Goal: Use online tool/utility: Utilize a website feature to perform a specific function

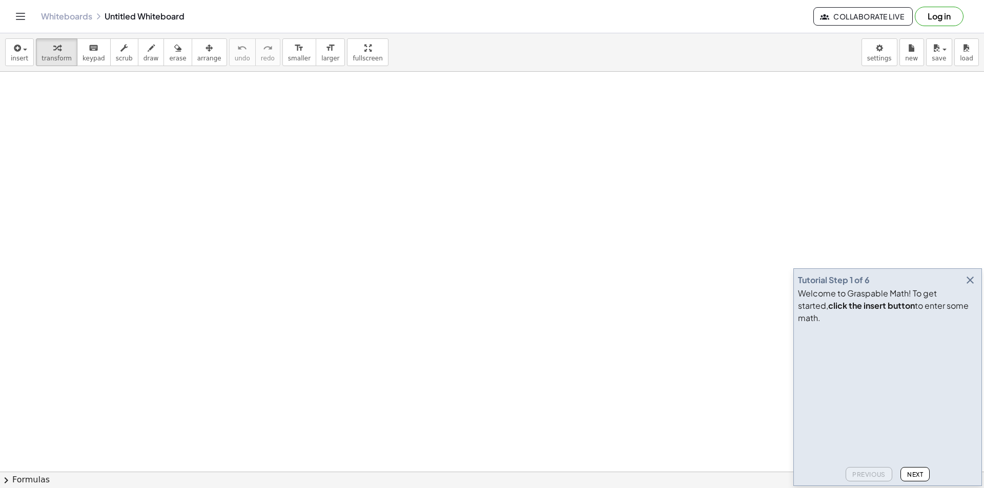
click at [972, 286] on icon "button" at bounding box center [970, 280] width 12 height 12
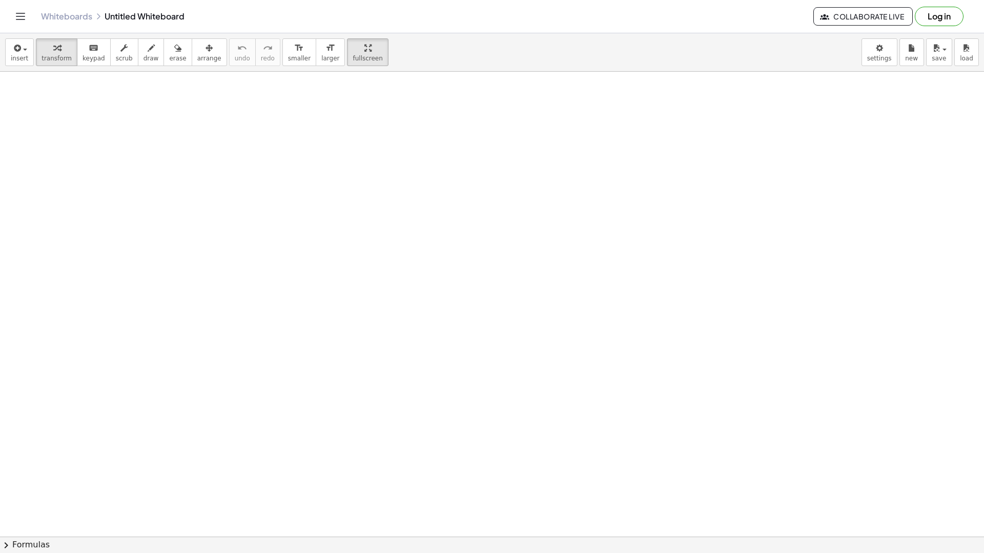
drag, startPoint x: 341, startPoint y: 52, endPoint x: 341, endPoint y: 97, distance: 44.6
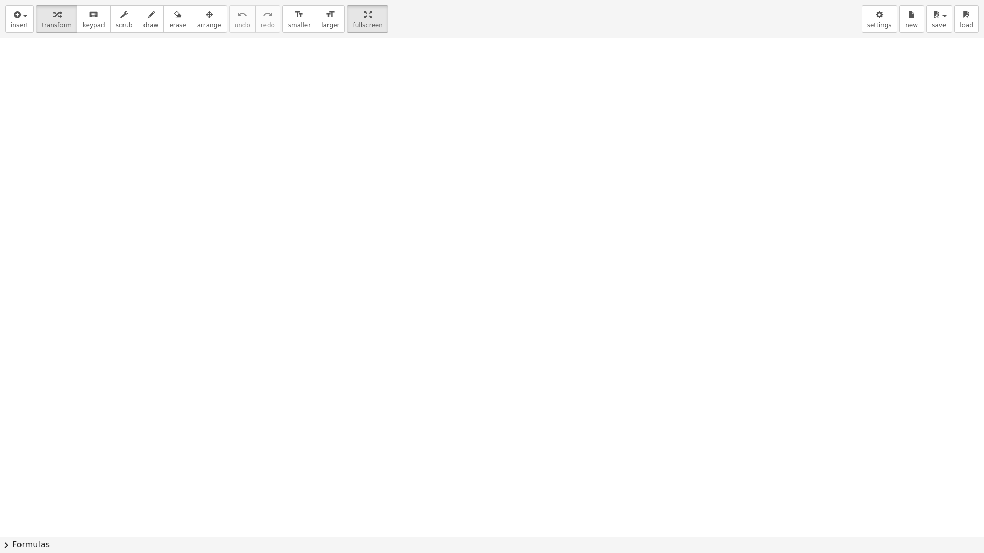
click at [341, 97] on div "insert select one: Math Expression Function Text Youtube Video Graphing Geometr…" at bounding box center [492, 276] width 984 height 553
click at [81, 33] on div "insert select one: Math Expression Function Text Youtube Video Graphing Geometr…" at bounding box center [492, 19] width 984 height 38
click at [82, 22] on span "keypad" at bounding box center [93, 25] width 23 height 7
click at [71, 66] on div at bounding box center [492, 536] width 984 height 997
click at [55, 20] on icon "button" at bounding box center [56, 15] width 7 height 12
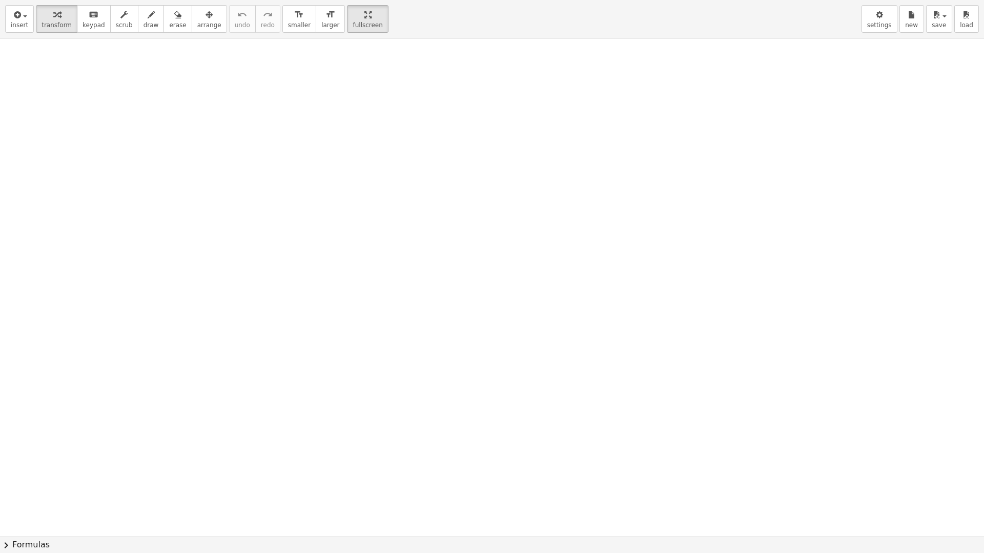
click at [9, 3] on div "insert select one: Math Expression Function Text Youtube Video Graphing Geometr…" at bounding box center [492, 19] width 984 height 38
click at [15, 12] on icon "button" at bounding box center [16, 15] width 9 height 12
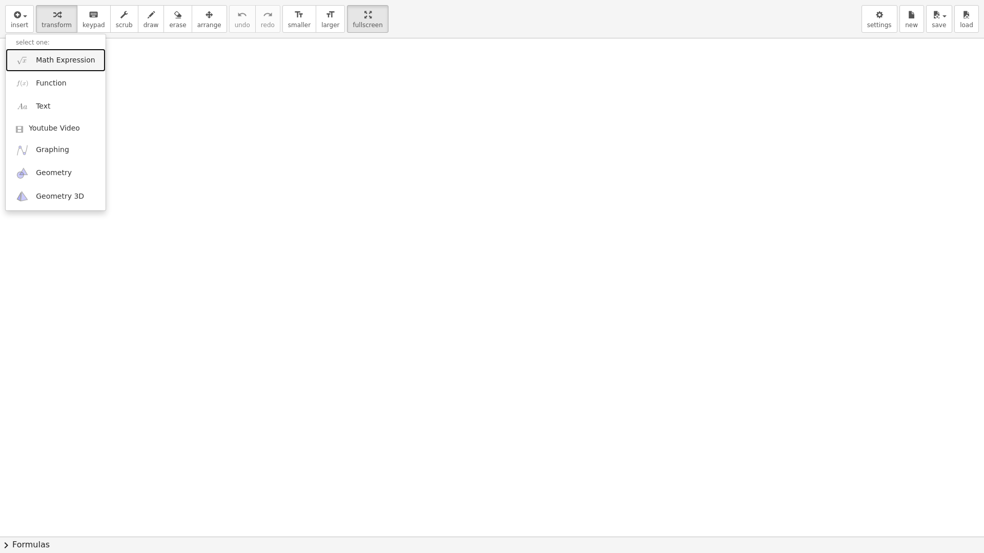
click at [60, 63] on span "Math Expression" at bounding box center [65, 60] width 59 height 10
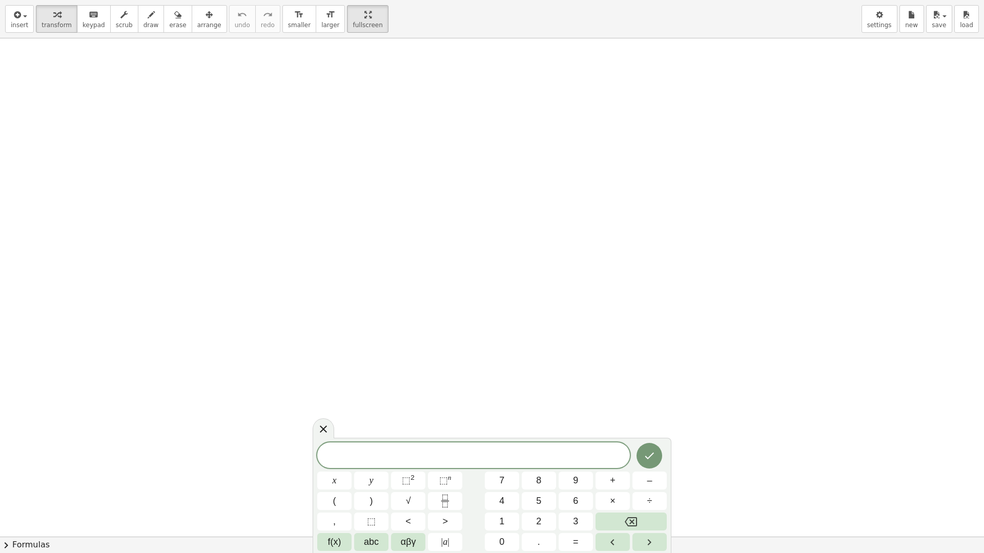
click at [312, 426] on div at bounding box center [323, 429] width 22 height 20
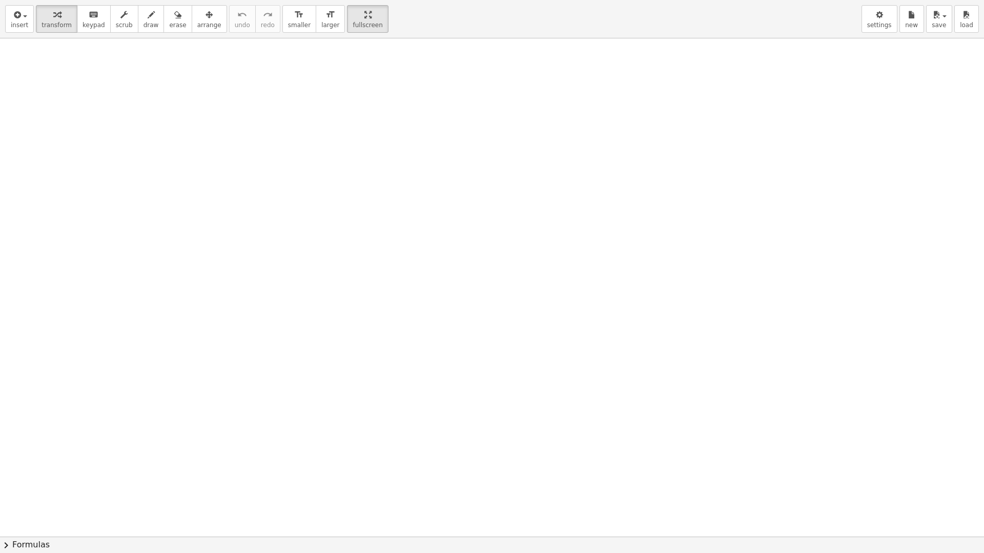
click at [19, 34] on div "insert select one: Math Expression Function Text Youtube Video Graphing Geometr…" at bounding box center [492, 19] width 984 height 38
click at [19, 30] on button "insert" at bounding box center [19, 19] width 29 height 28
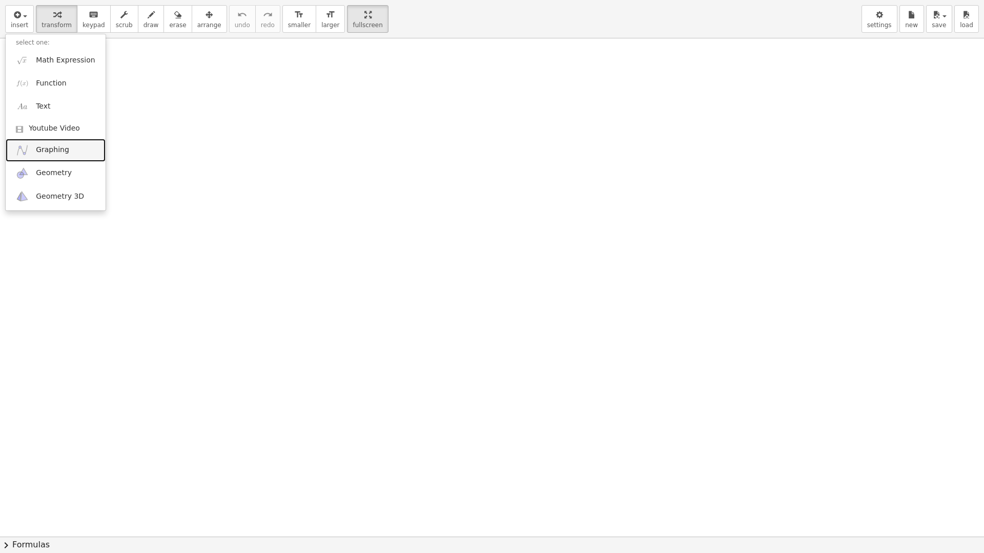
click at [57, 154] on span "Graphing" at bounding box center [52, 150] width 33 height 10
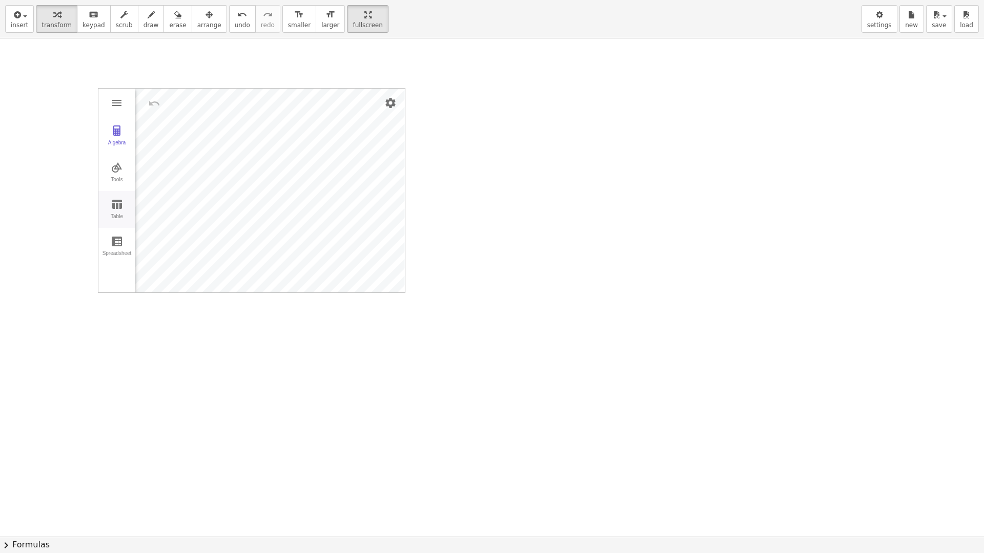
click at [112, 208] on img "Graphing Calculator" at bounding box center [117, 204] width 12 height 12
click at [178, 101] on div "x" at bounding box center [179, 101] width 5 height 12
click at [171, 121] on td "Graphing Calculator" at bounding box center [165, 133] width 61 height 27
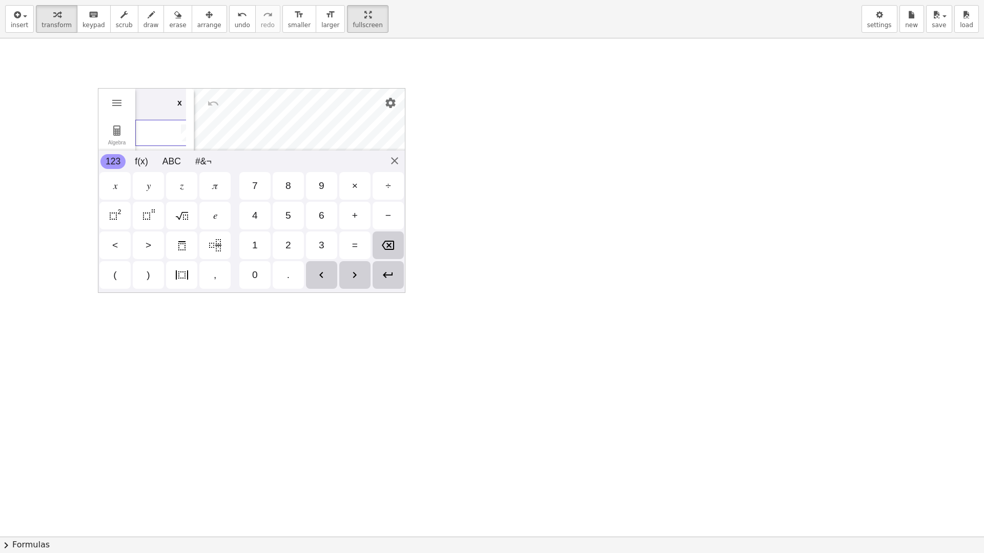
scroll to position [0, 11]
click at [395, 162] on div "Algebra Tools Table Spreadsheet GeoGebra Graphing Calculator Basic Tools Move P…" at bounding box center [251, 190] width 307 height 205
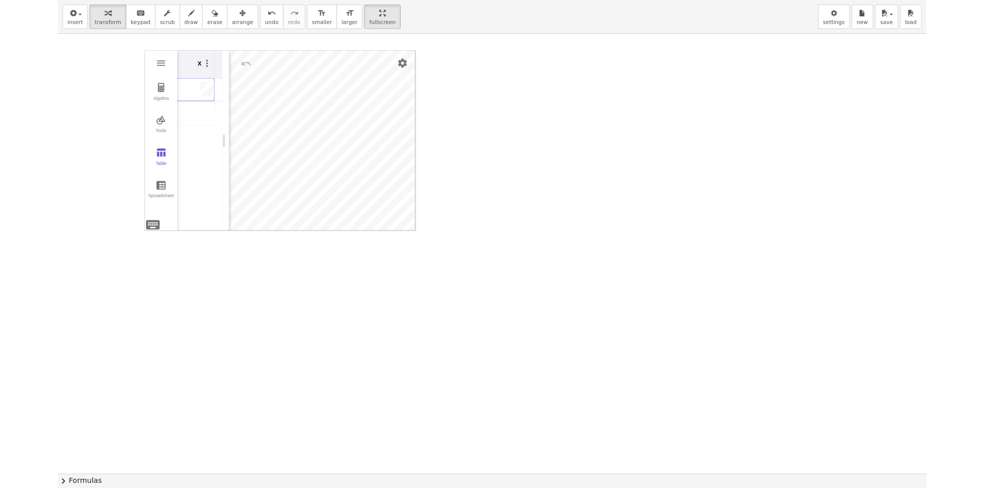
scroll to position [51, 0]
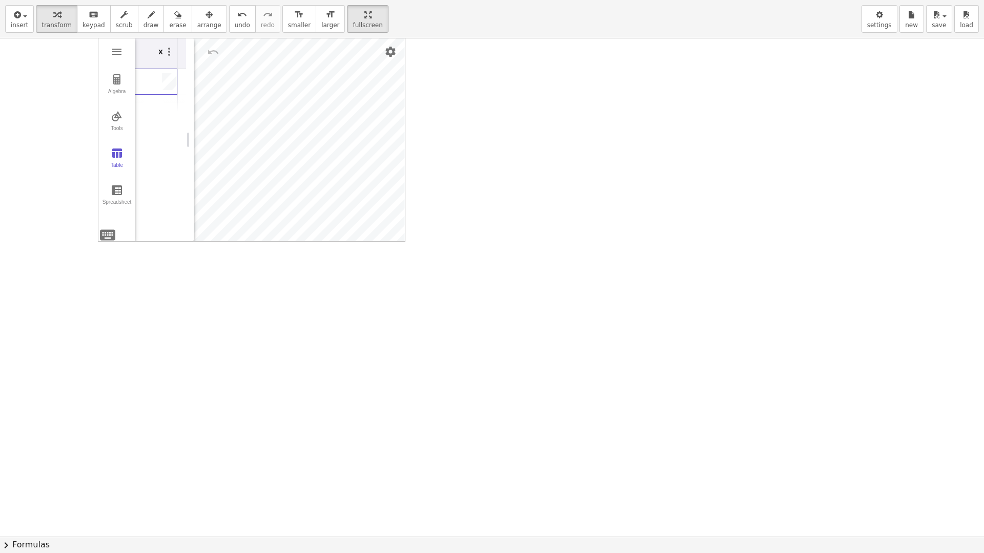
click at [454, 55] on div at bounding box center [492, 485] width 984 height 997
click at [318, 18] on button "format_size larger" at bounding box center [330, 19] width 29 height 28
click at [316, 18] on button "format_size larger" at bounding box center [330, 19] width 29 height 28
click at [983, 2] on div "insert select one: Math Expression Function Text Youtube Video Graphing Geometr…" at bounding box center [492, 19] width 984 height 38
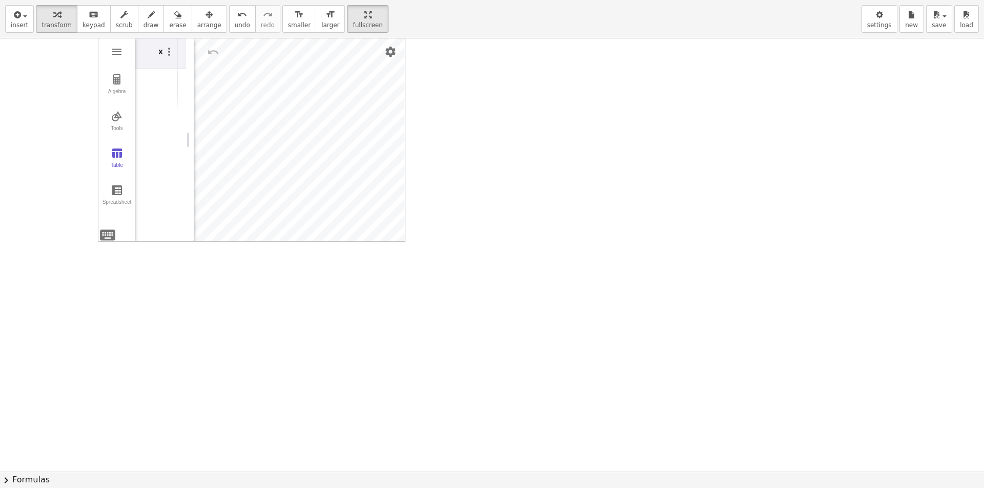
click at [983, 19] on header "Whiteboards Untitled Whiteboard Collaborate Live Log in" at bounding box center [492, 16] width 984 height 33
